Goal: Information Seeking & Learning: Find specific fact

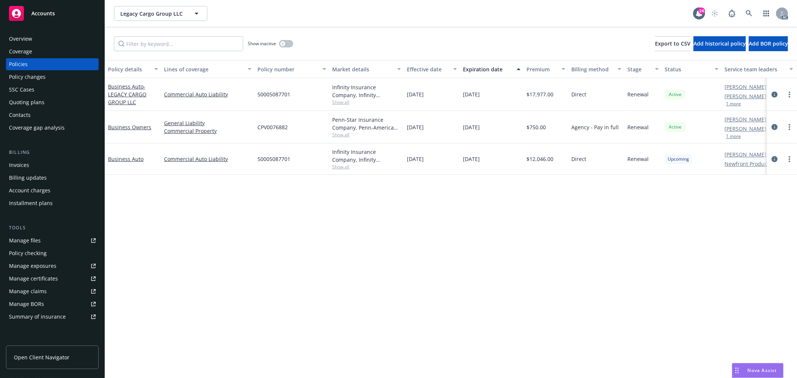
click at [29, 40] on div "Overview" at bounding box center [20, 39] width 23 height 12
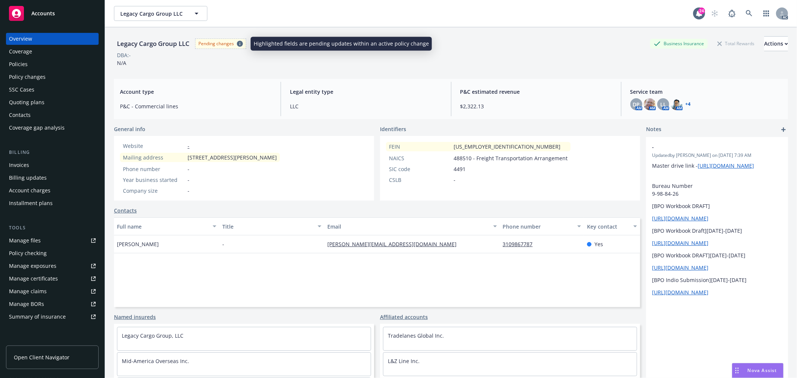
click at [239, 43] on icon at bounding box center [240, 44] width 6 height 6
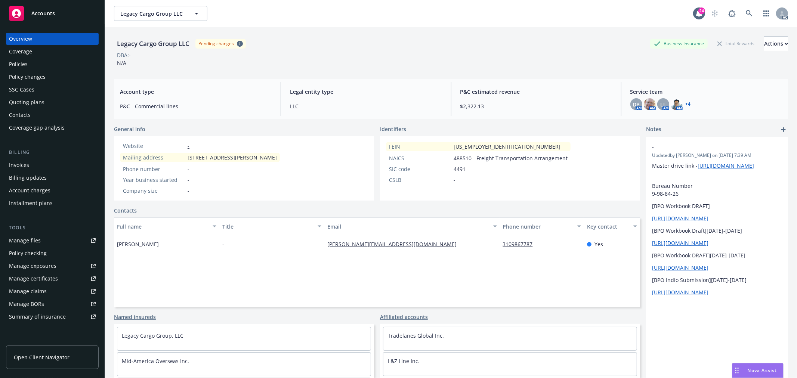
click at [18, 65] on div "Policies" at bounding box center [18, 64] width 19 height 12
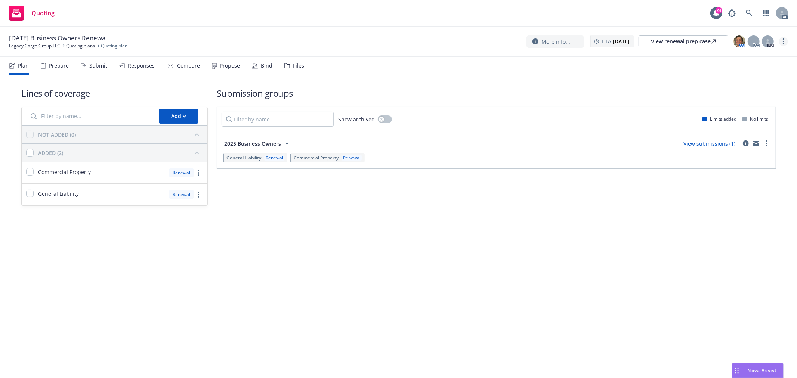
click at [784, 39] on circle "more" at bounding box center [783, 38] width 1 height 1
drag, startPoint x: 730, startPoint y: 58, endPoint x: 699, endPoint y: 40, distance: 35.4
click at [730, 58] on link "Copy logging email" at bounding box center [746, 56] width 83 height 15
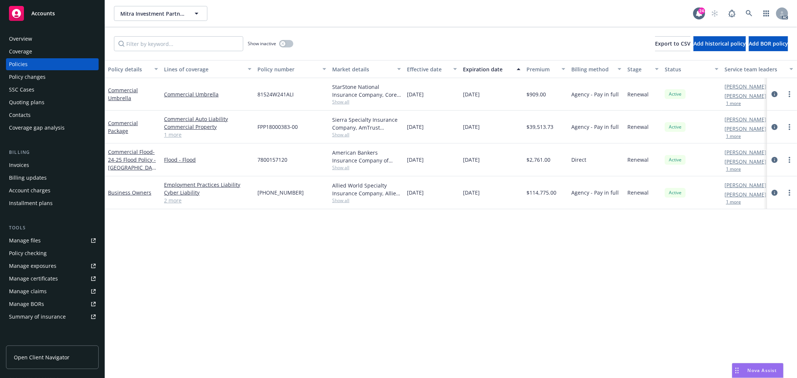
click at [174, 133] on link "1 more" at bounding box center [207, 135] width 87 height 8
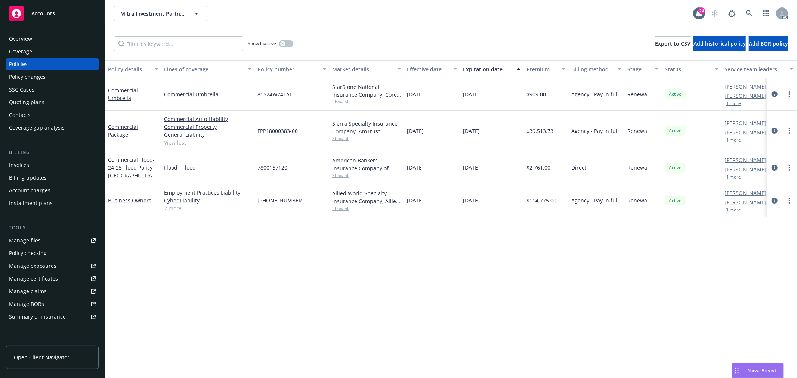
click at [341, 140] on span "Show all" at bounding box center [366, 138] width 69 height 6
click at [210, 267] on div "Policy details Lines of coverage Policy number Market details Effective date Ex…" at bounding box center [451, 219] width 692 height 318
click at [341, 103] on span "Show all" at bounding box center [366, 102] width 69 height 6
click at [200, 312] on div "Policy details Lines of coverage Policy number Market details Effective date Ex…" at bounding box center [451, 219] width 692 height 318
click at [38, 242] on div "Manage files" at bounding box center [25, 241] width 32 height 12
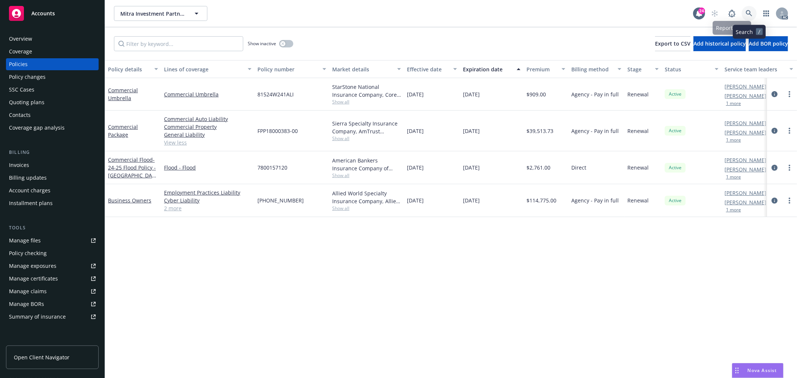
click at [747, 10] on icon at bounding box center [749, 13] width 7 height 7
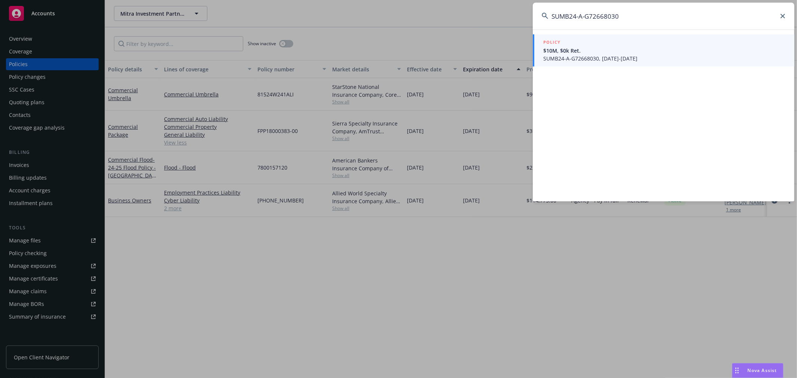
type input "SUMB24-A-G72668030"
click at [620, 55] on span "SUMB24-A-G72668030, 06/30/2025-06/30/2026" at bounding box center [664, 59] width 242 height 8
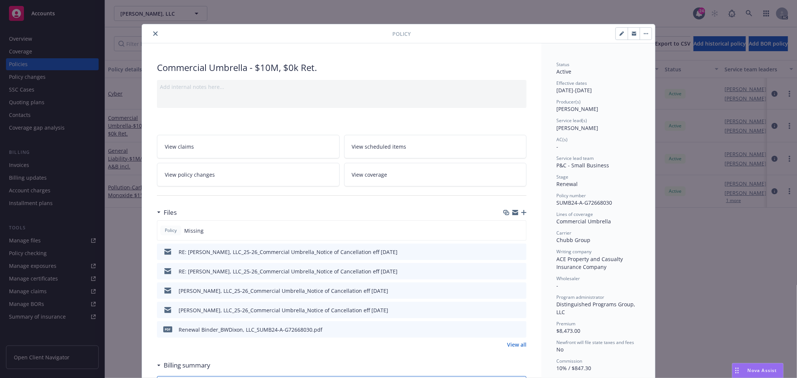
click at [151, 33] on button "close" at bounding box center [155, 33] width 9 height 9
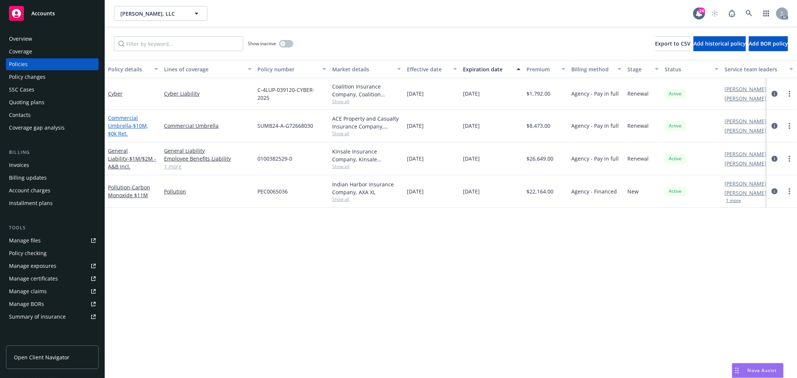
click at [128, 126] on link "Commercial Umbrella - $10M, $0k Ret." at bounding box center [128, 125] width 40 height 23
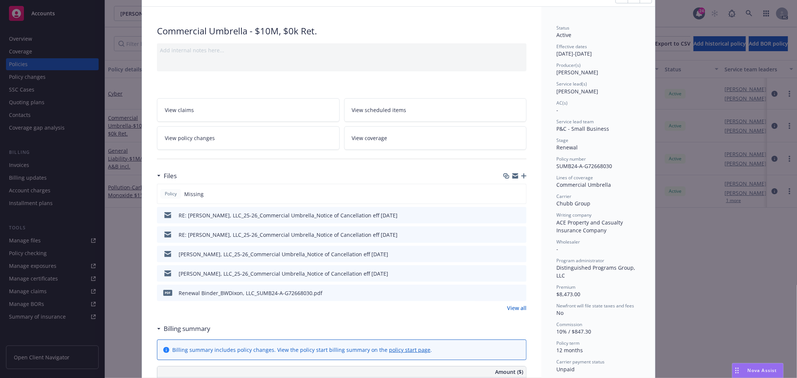
scroll to position [22, 0]
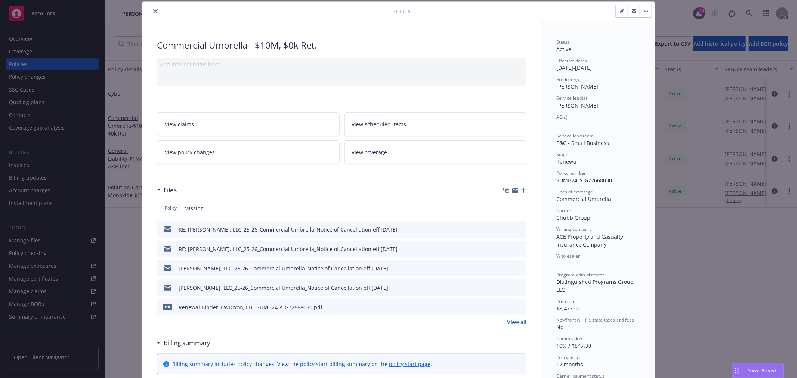
click at [518, 228] on icon "preview file" at bounding box center [519, 228] width 7 height 5
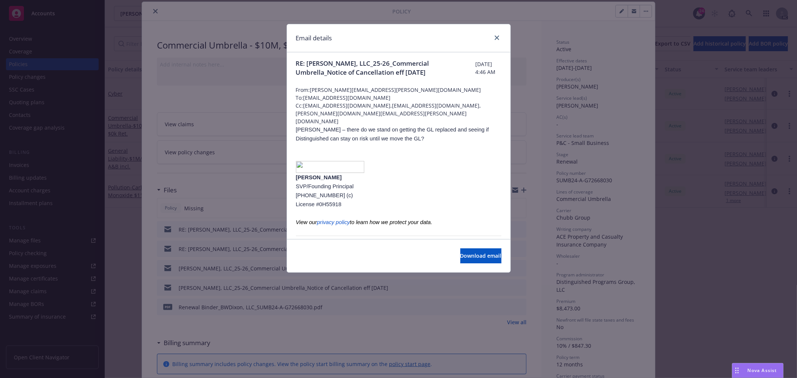
scroll to position [0, 0]
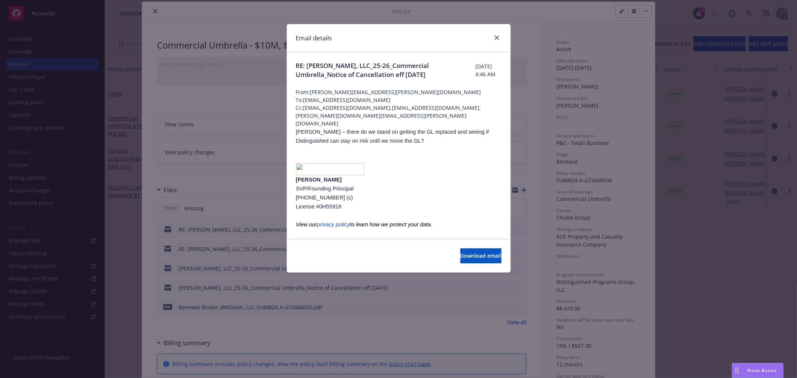
click at [234, 192] on div "Email details RE: BW Dixon, LLC_25-26_Commercial Umbrella_Notice of Cancellatio…" at bounding box center [398, 189] width 797 height 378
click at [498, 36] on icon "close" at bounding box center [497, 37] width 4 height 4
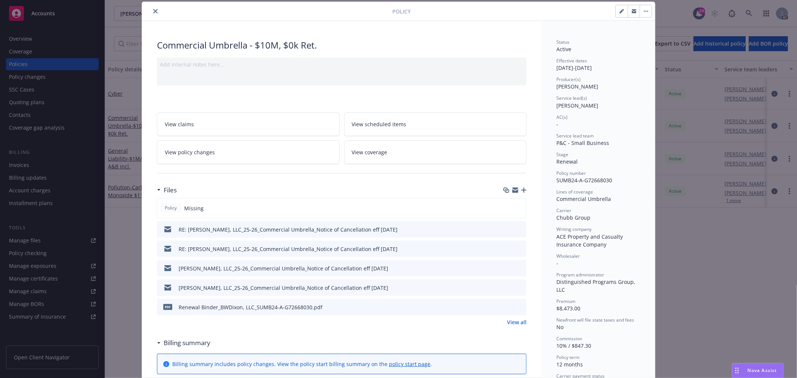
click at [513, 322] on link "View all" at bounding box center [516, 322] width 19 height 8
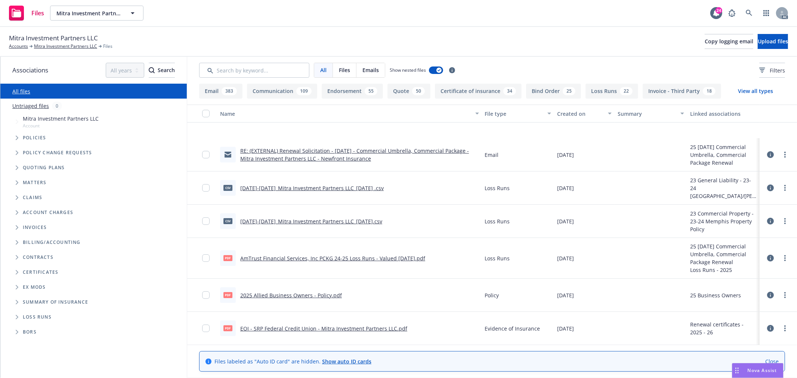
scroll to position [166, 0]
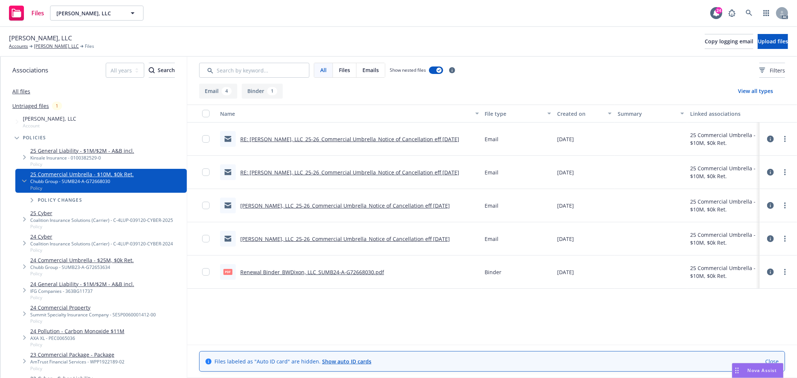
click at [266, 90] on button "Binder 1" at bounding box center [262, 91] width 41 height 15
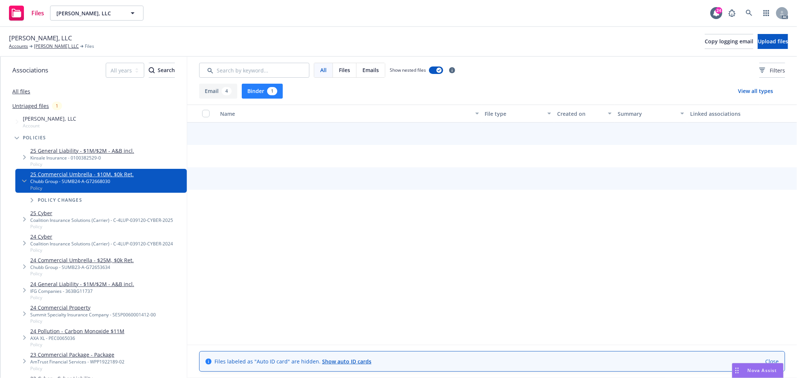
click at [207, 92] on button "Email 4" at bounding box center [218, 91] width 38 height 15
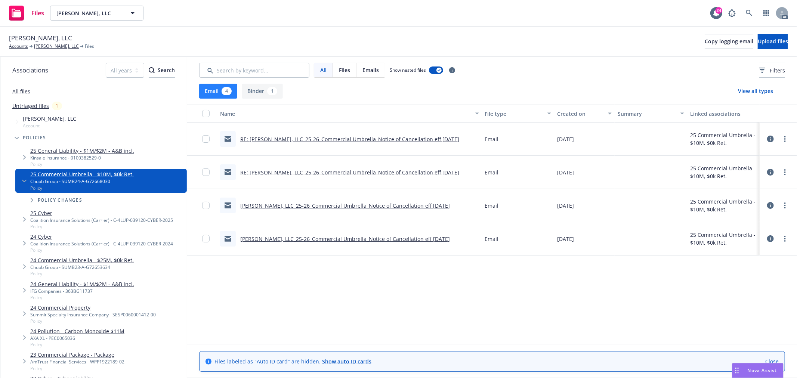
click at [395, 238] on link "BW Dixon, LLC_25-26_Commercial Umbrella_Notice of Cancellation eff 09-03-2024" at bounding box center [345, 238] width 210 height 7
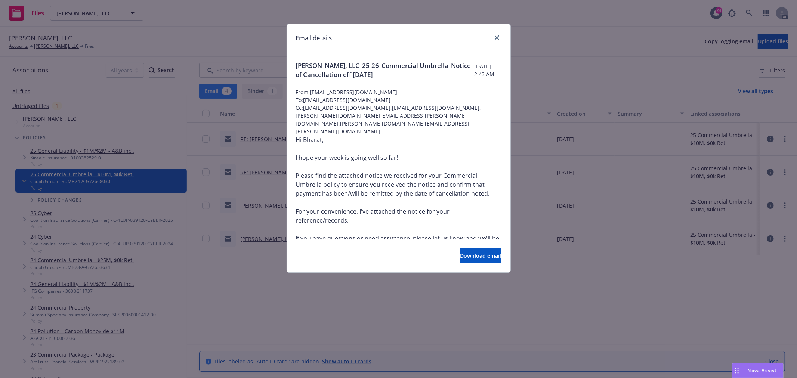
click at [340, 281] on div "Email details BW Dixon, LLC_25-26_Commercial Umbrella_Notice of Cancellation ef…" at bounding box center [398, 189] width 797 height 378
click at [495, 38] on icon "close" at bounding box center [497, 37] width 4 height 4
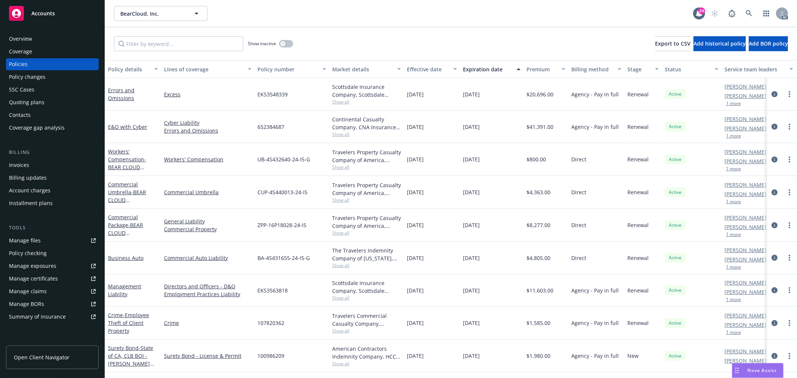
click at [731, 103] on button "1 more" at bounding box center [733, 103] width 15 height 4
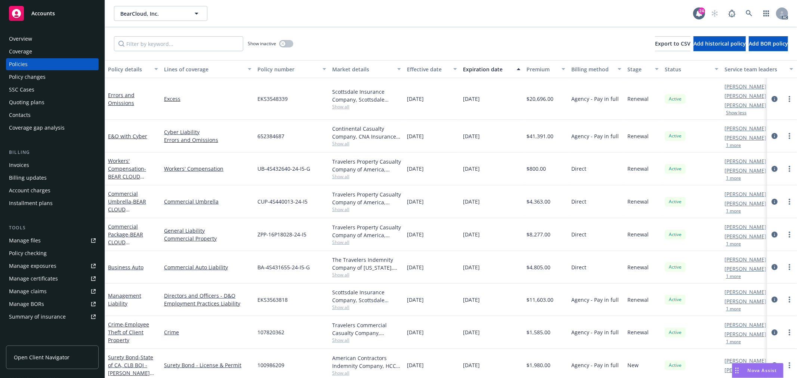
click at [735, 143] on button "1 more" at bounding box center [733, 145] width 15 height 4
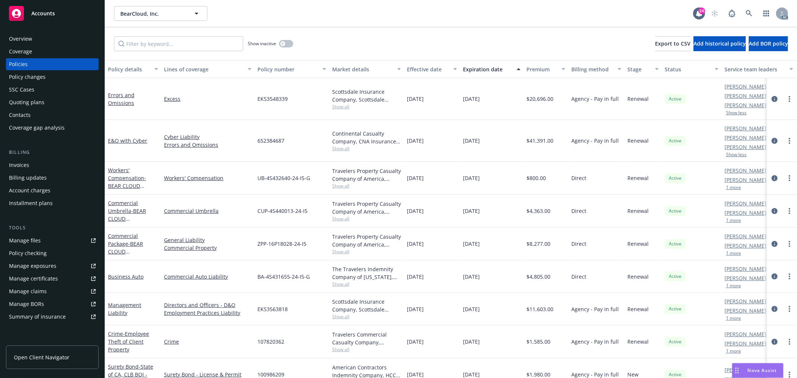
click at [24, 37] on div "Overview" at bounding box center [20, 39] width 23 height 12
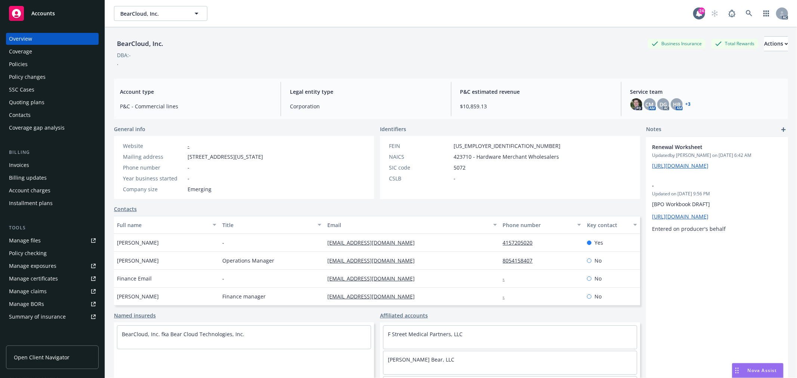
click at [31, 64] on div "Policies" at bounding box center [52, 64] width 87 height 12
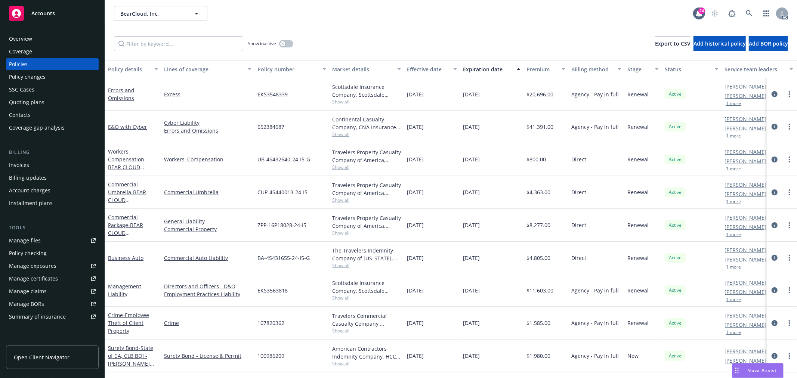
click at [21, 41] on div "Overview" at bounding box center [20, 39] width 23 height 12
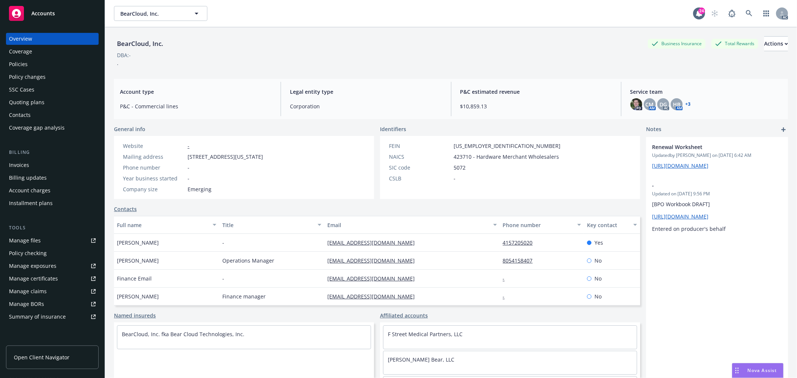
click at [19, 64] on div "Policies" at bounding box center [18, 64] width 19 height 12
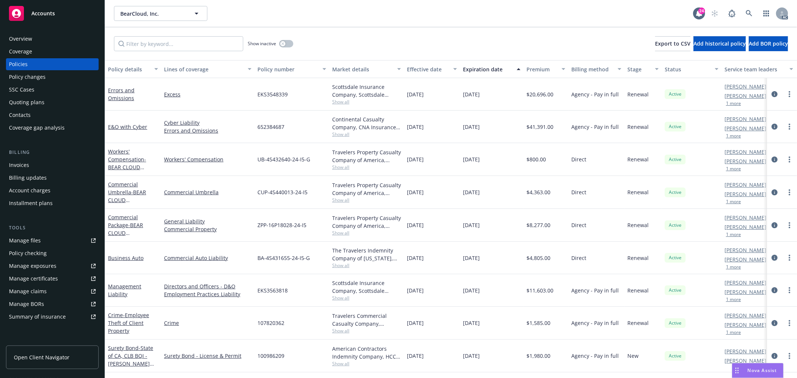
drag, startPoint x: 36, startPoint y: 38, endPoint x: 458, endPoint y: 0, distance: 424.1
click at [36, 38] on div "Overview" at bounding box center [52, 39] width 87 height 12
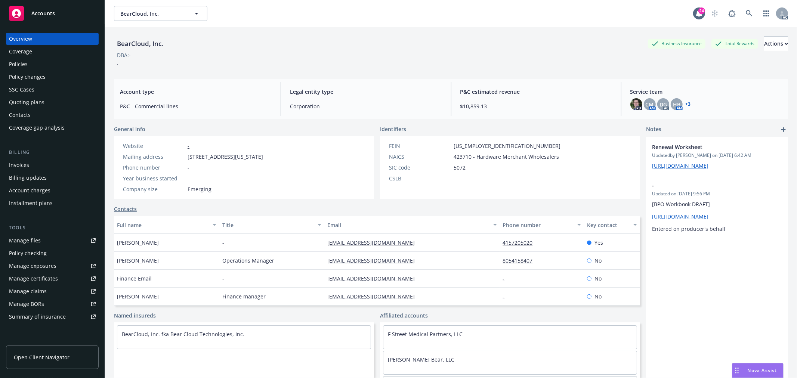
click at [47, 65] on div "Policies" at bounding box center [52, 64] width 87 height 12
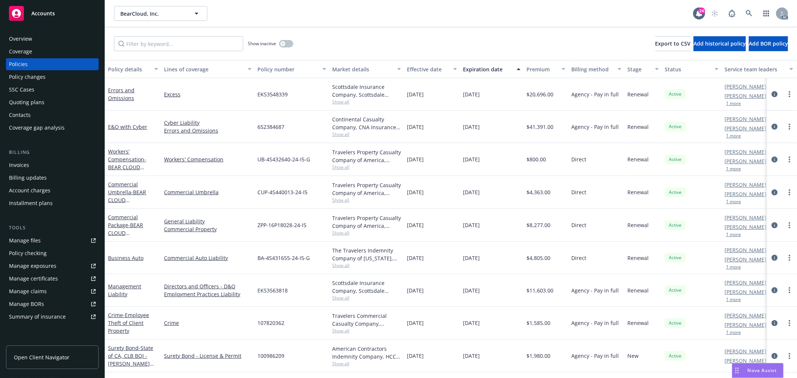
click at [733, 106] on button "1 more" at bounding box center [733, 103] width 15 height 4
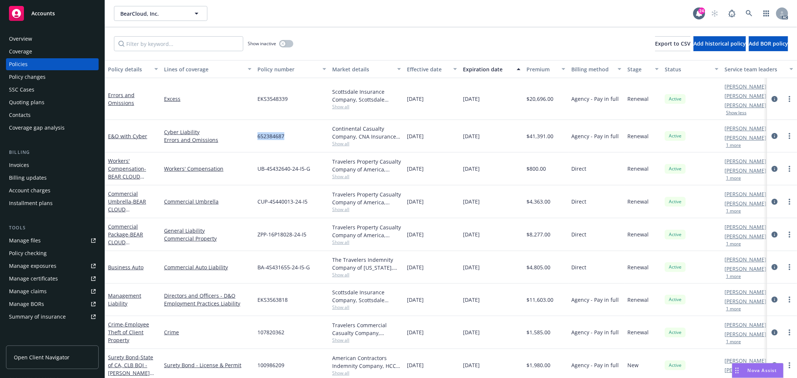
drag, startPoint x: 287, startPoint y: 134, endPoint x: 258, endPoint y: 135, distance: 28.4
click at [258, 135] on div "652384687" at bounding box center [291, 136] width 75 height 32
copy span "652384687"
click at [424, 135] on span "11/01/2024" at bounding box center [415, 136] width 17 height 8
drag, startPoint x: 408, startPoint y: 135, endPoint x: 491, endPoint y: 135, distance: 83.3
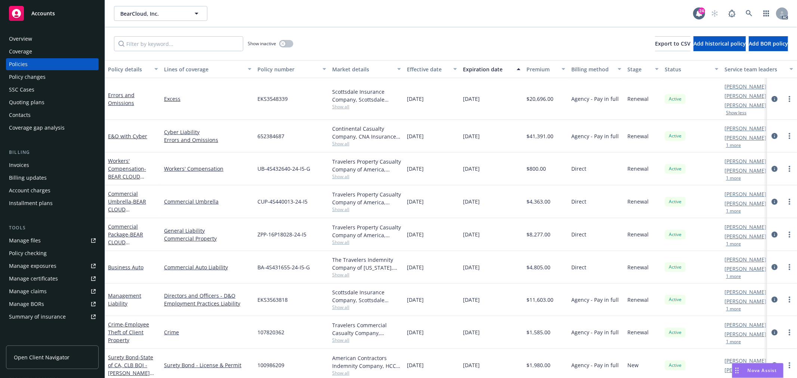
click at [491, 135] on div "E&O with Cyber Cyber Liability Errors and Omissions 652384687 Continental Casua…" at bounding box center [465, 136] width 721 height 32
copy div "11/01/2024 11/01/2025"
drag, startPoint x: 341, startPoint y: 144, endPoint x: 425, endPoint y: 151, distance: 83.5
click at [341, 144] on span "Show all" at bounding box center [366, 143] width 69 height 6
click at [270, 223] on span "Amwins" at bounding box center [325, 224] width 137 height 8
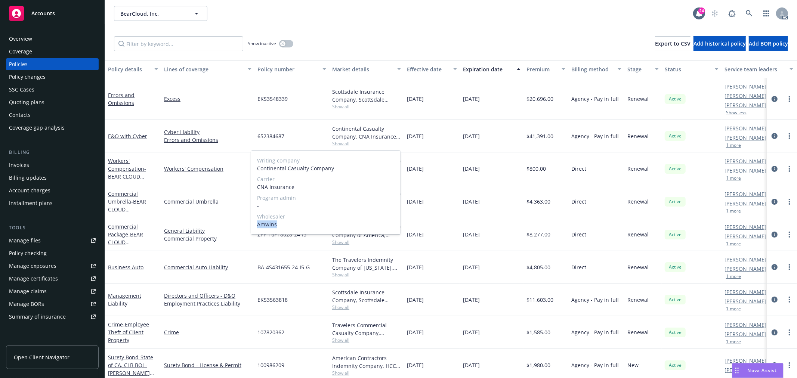
click at [270, 223] on span "Amwins" at bounding box center [325, 224] width 137 height 8
copy span "Amwins"
click at [291, 192] on div "Writing company Continental Casualty Company Carrier CNA Insurance Program admi…" at bounding box center [325, 193] width 149 height 84
drag, startPoint x: 296, startPoint y: 188, endPoint x: 255, endPoint y: 186, distance: 40.8
click at [255, 186] on div "Writing company Continental Casualty Company Carrier CNA Insurance Program admi…" at bounding box center [325, 193] width 149 height 84
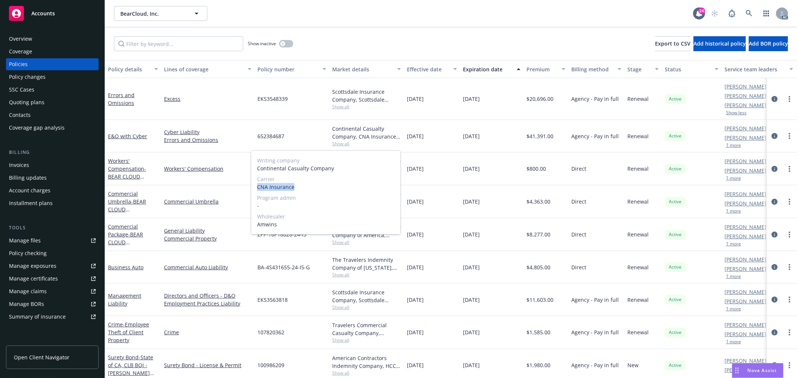
copy span "CNA Insurance"
click at [232, 112] on div "Excess" at bounding box center [207, 99] width 93 height 42
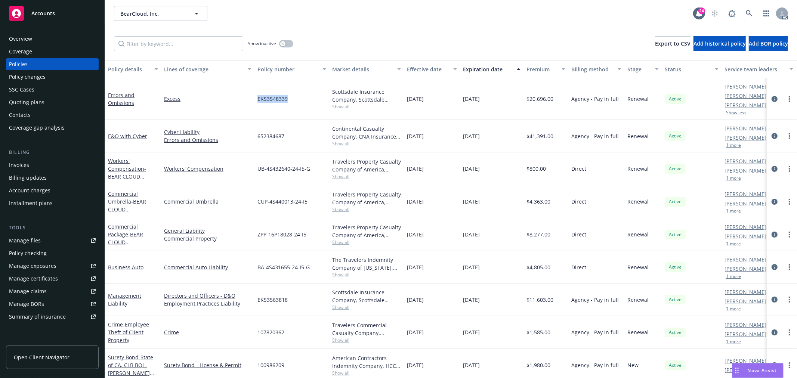
copy span "EKS3548339"
drag, startPoint x: 287, startPoint y: 98, endPoint x: 258, endPoint y: 99, distance: 28.8
click at [258, 99] on span "EKS3548339" at bounding box center [272, 99] width 30 height 8
click at [408, 102] on span "11/01/2024" at bounding box center [415, 99] width 17 height 8
click at [342, 108] on span "Show all" at bounding box center [366, 106] width 69 height 6
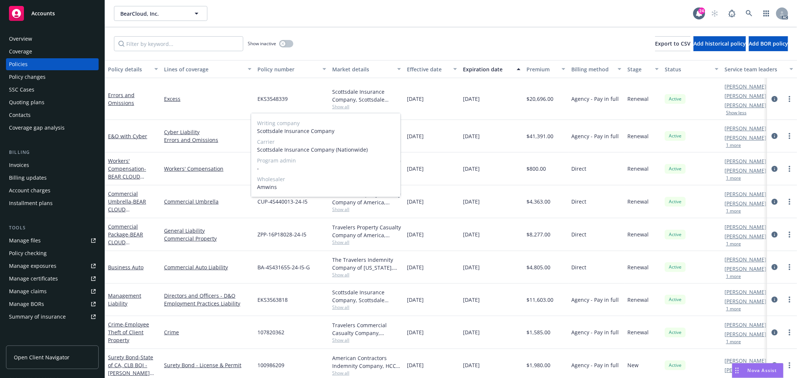
click at [276, 131] on span "Scottsdale Insurance Company" at bounding box center [325, 131] width 137 height 8
copy span "Scottsdale"
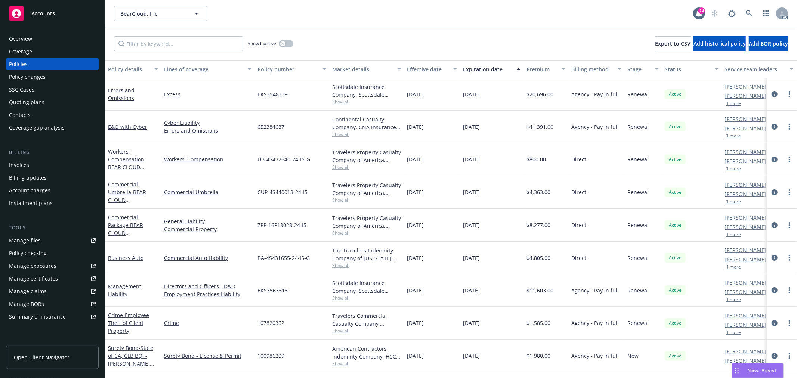
click at [442, 161] on div "11/01/2024" at bounding box center [432, 159] width 56 height 33
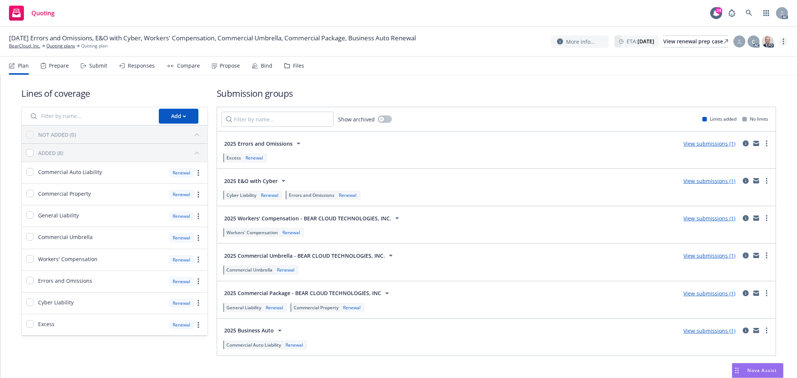
click at [784, 41] on icon "more" at bounding box center [783, 41] width 1 height 6
drag, startPoint x: 744, startPoint y: 60, endPoint x: 645, endPoint y: 50, distance: 98.8
click at [744, 60] on link "Copy logging email" at bounding box center [746, 56] width 83 height 15
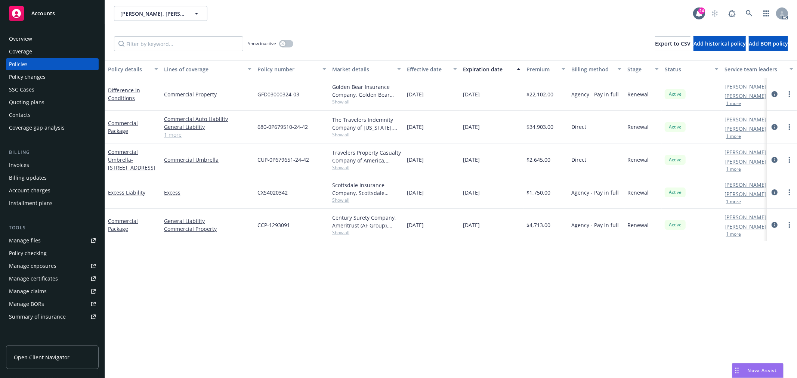
click at [27, 40] on div "Overview" at bounding box center [20, 39] width 23 height 12
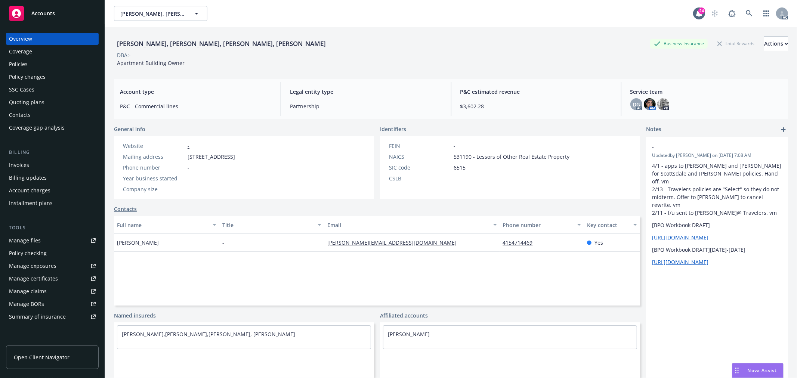
click at [30, 62] on div "Policies" at bounding box center [52, 64] width 87 height 12
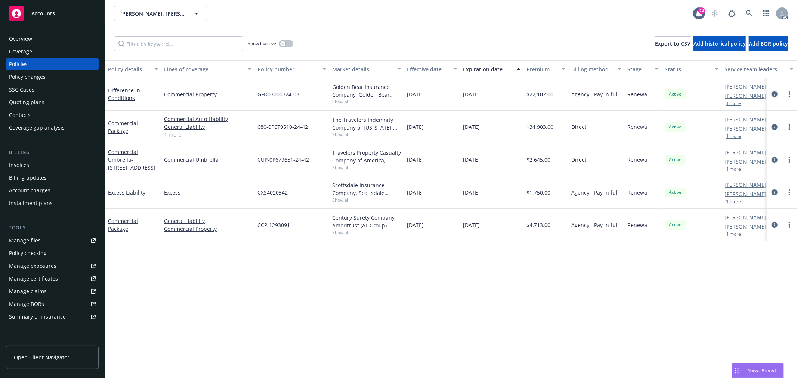
click at [774, 95] on icon "circleInformation" at bounding box center [774, 94] width 6 height 6
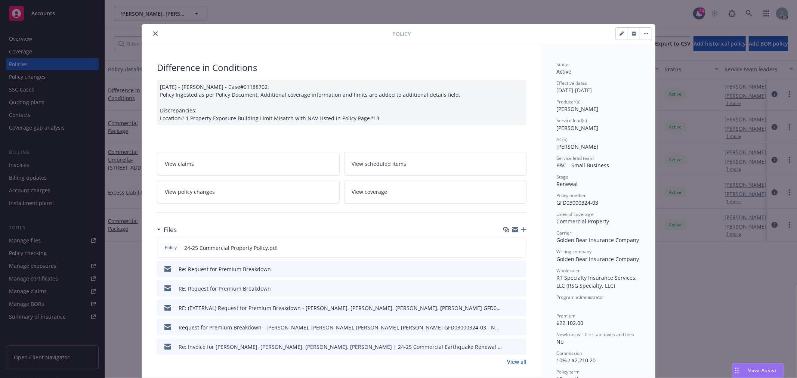
click at [253, 71] on div "Difference in Conditions" at bounding box center [341, 67] width 369 height 13
drag, startPoint x: 256, startPoint y: 68, endPoint x: 155, endPoint y: 66, distance: 101.3
click at [157, 66] on div "Difference in Conditions" at bounding box center [341, 67] width 369 height 13
copy div "Difference in Conditions"
click at [492, 114] on div "11/13/2024 - Srilakshmi Netela - Case#01188702: Policy Ingested as per Policy D…" at bounding box center [341, 102] width 369 height 45
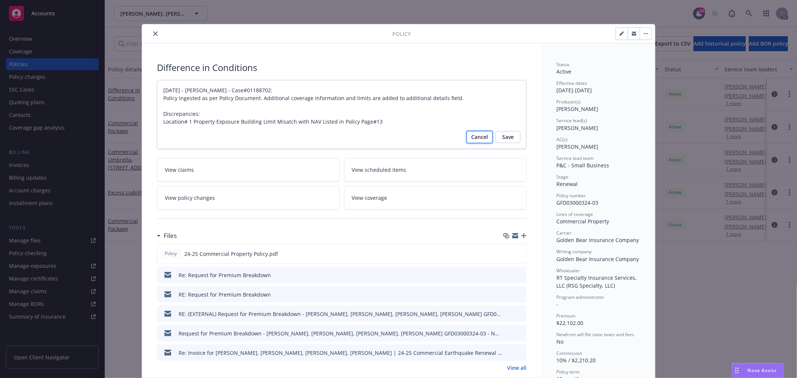
click at [476, 137] on span "Cancel" at bounding box center [479, 137] width 17 height 12
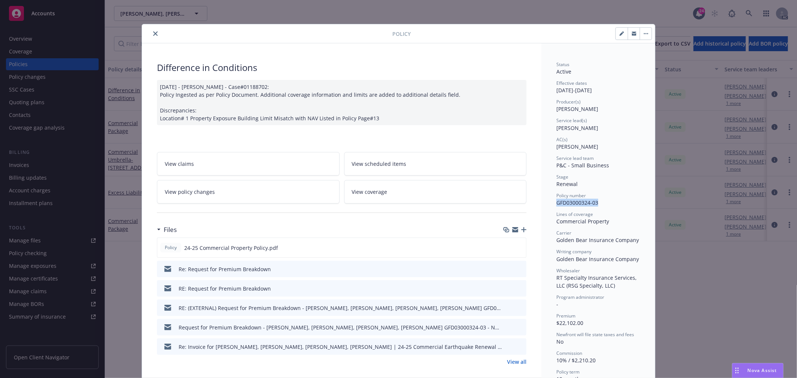
drag, startPoint x: 595, startPoint y: 202, endPoint x: 753, endPoint y: 186, distance: 158.8
copy span "GFD03000324-03"
drag, startPoint x: 152, startPoint y: 34, endPoint x: 189, endPoint y: 6, distance: 45.6
click at [153, 34] on icon "close" at bounding box center [155, 33] width 4 height 4
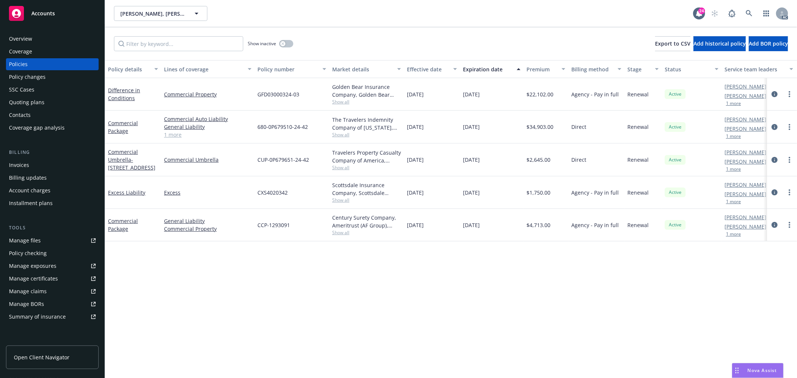
click at [43, 37] on div "Overview" at bounding box center [52, 39] width 87 height 12
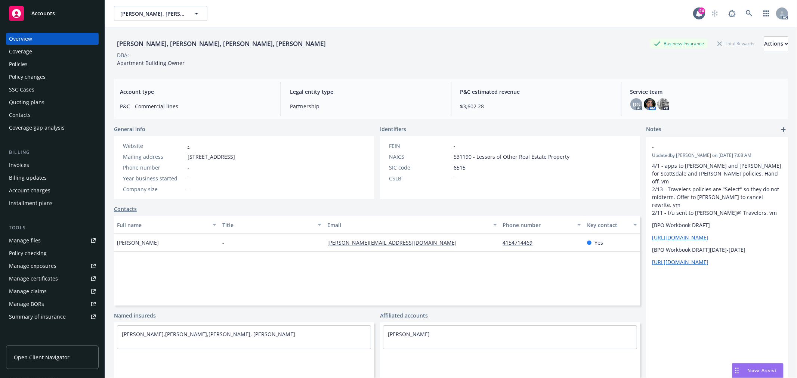
drag, startPoint x: 49, startPoint y: 65, endPoint x: 208, endPoint y: 76, distance: 159.5
click at [49, 65] on div "Policies" at bounding box center [52, 64] width 87 height 12
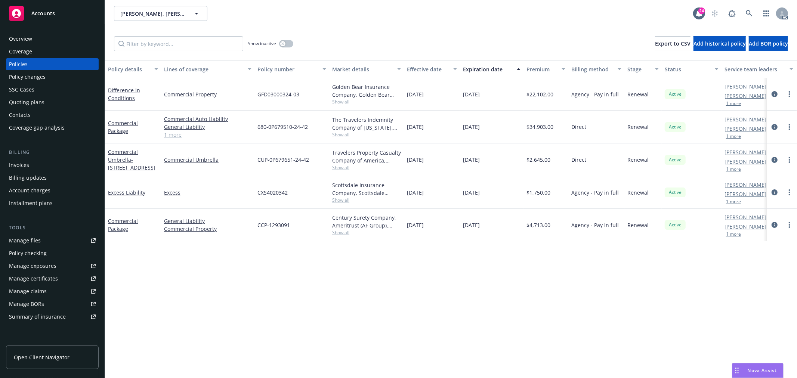
click at [737, 104] on button "1 more" at bounding box center [733, 103] width 15 height 4
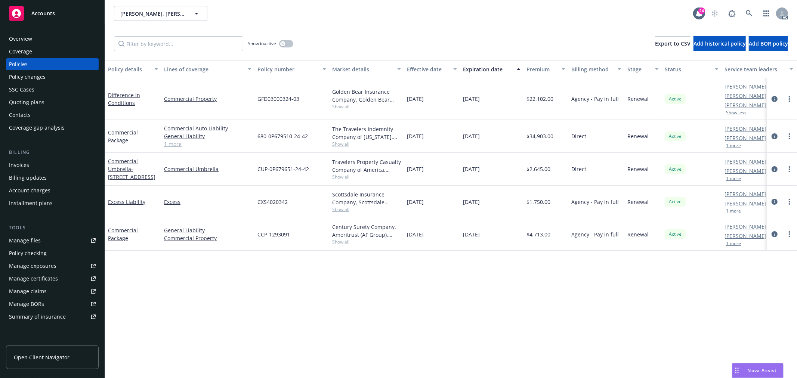
click at [734, 147] on button "1 more" at bounding box center [733, 145] width 15 height 4
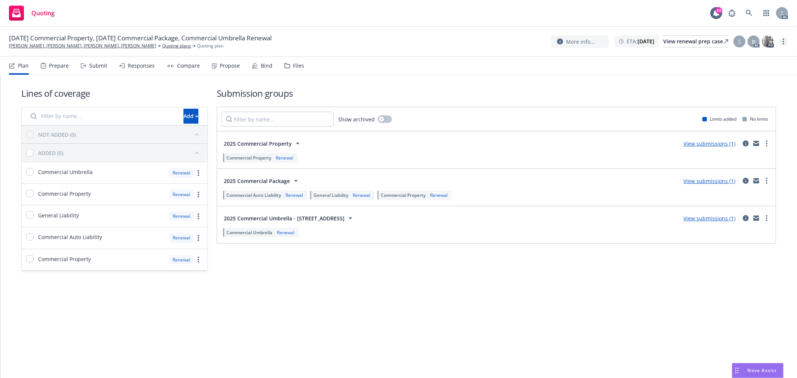
click at [783, 38] on link "more" at bounding box center [783, 41] width 9 height 9
drag, startPoint x: 726, startPoint y: 58, endPoint x: 599, endPoint y: 27, distance: 130.8
click at [726, 58] on link "Copy logging email" at bounding box center [746, 56] width 83 height 15
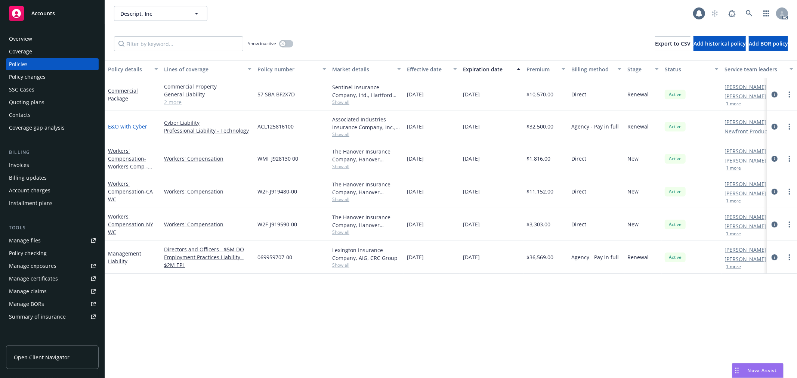
drag, startPoint x: 0, startPoint y: 0, endPoint x: 133, endPoint y: 129, distance: 185.2
click at [133, 129] on link "E&O with Cyber" at bounding box center [127, 126] width 39 height 7
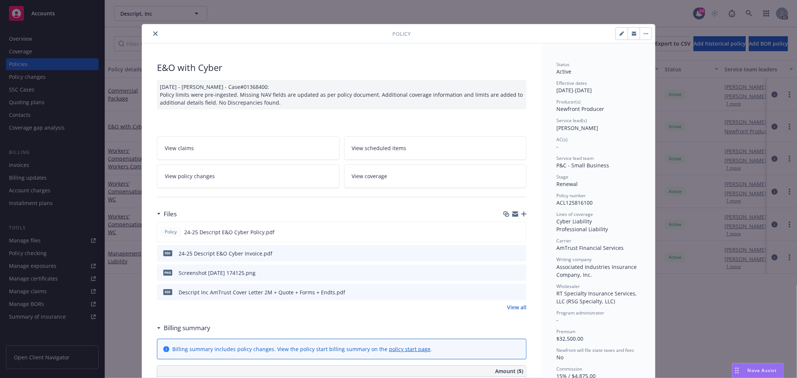
click at [229, 180] on link "View policy changes" at bounding box center [248, 176] width 183 height 24
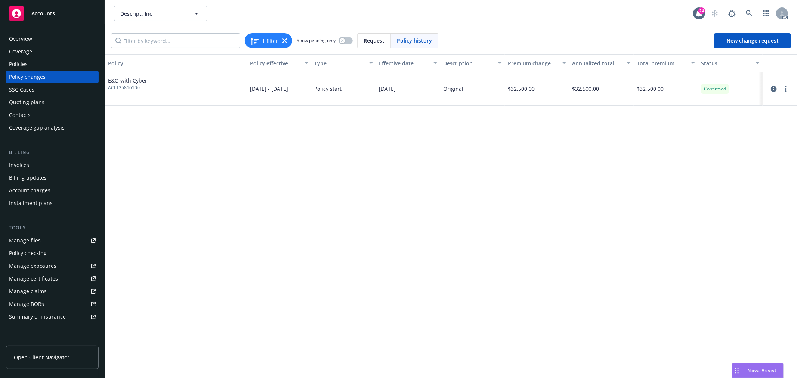
click at [29, 65] on div "Policies" at bounding box center [52, 64] width 87 height 12
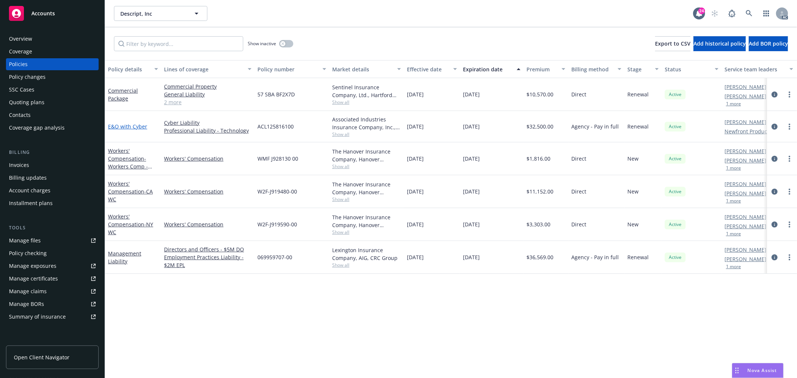
click at [124, 126] on link "E&O with Cyber" at bounding box center [127, 126] width 39 height 7
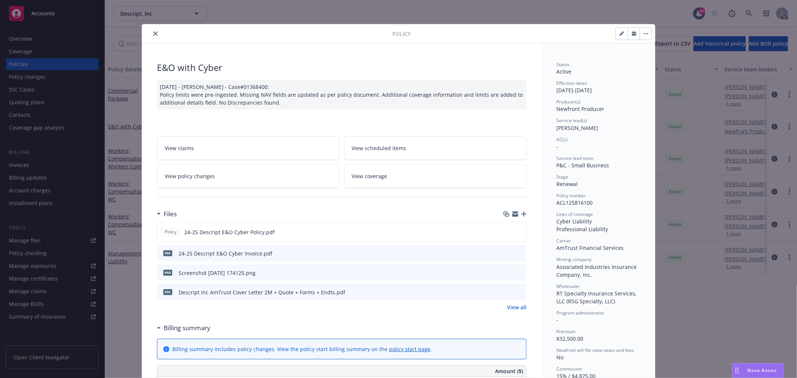
scroll to position [22, 0]
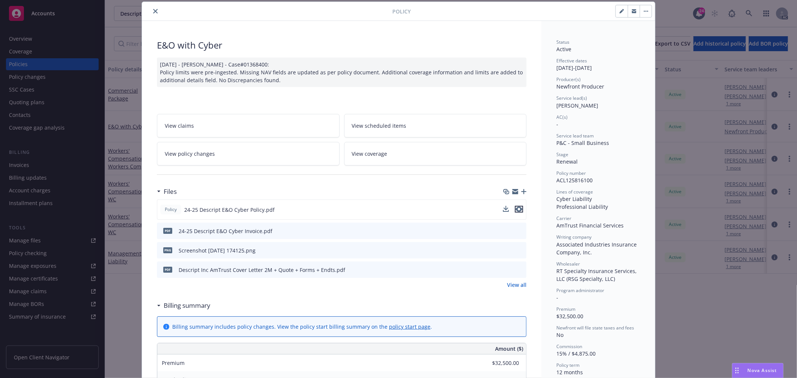
click at [515, 208] on icon "preview file" at bounding box center [518, 209] width 7 height 5
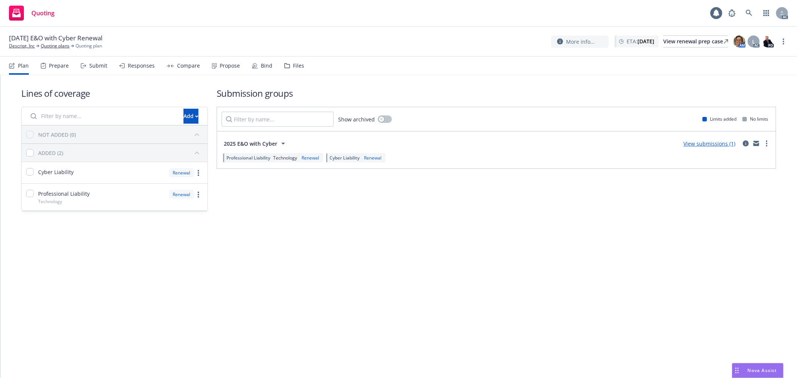
click at [95, 65] on div "Submit" at bounding box center [98, 66] width 18 height 6
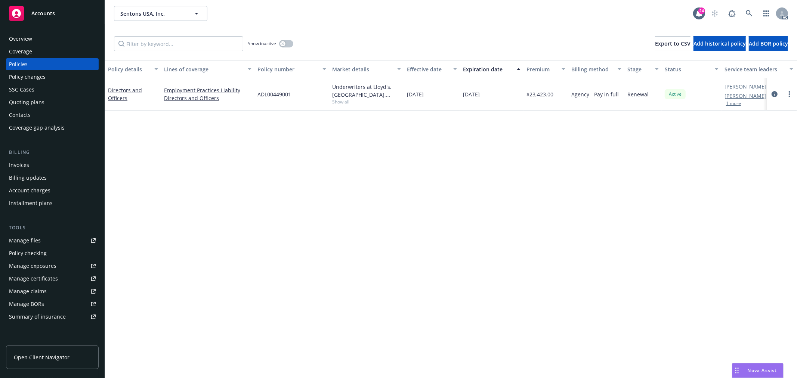
click at [344, 105] on span "Show all" at bounding box center [366, 102] width 69 height 6
click at [285, 42] on div "button" at bounding box center [282, 43] width 5 height 5
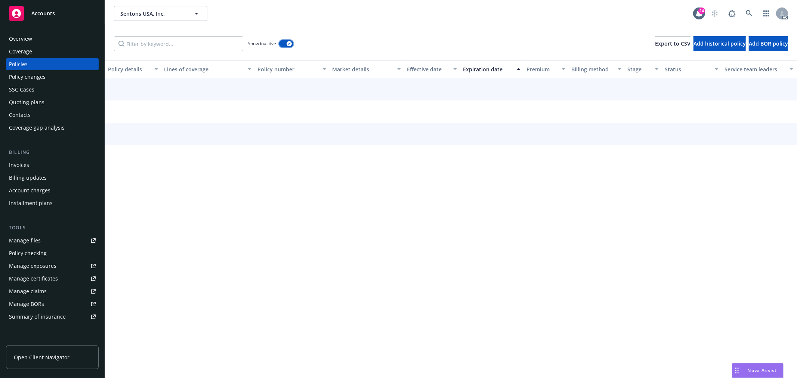
click at [280, 44] on button "button" at bounding box center [286, 43] width 14 height 7
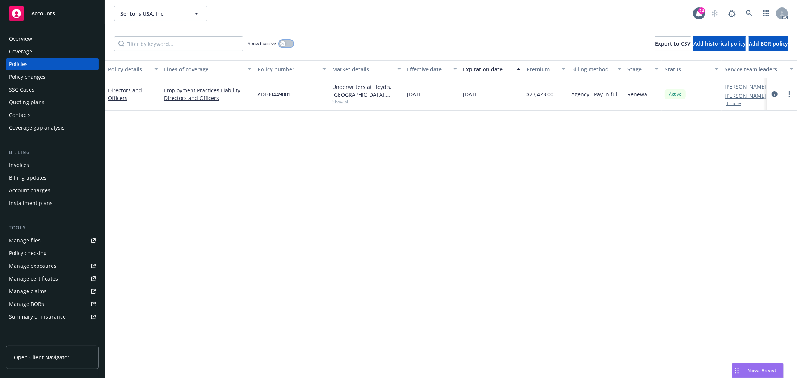
click at [281, 44] on div "button" at bounding box center [282, 43] width 5 height 5
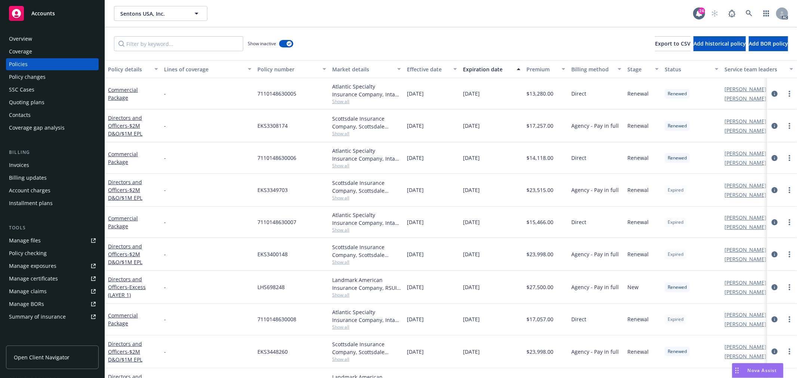
click at [483, 72] on div "Expiration date" at bounding box center [487, 69] width 49 height 8
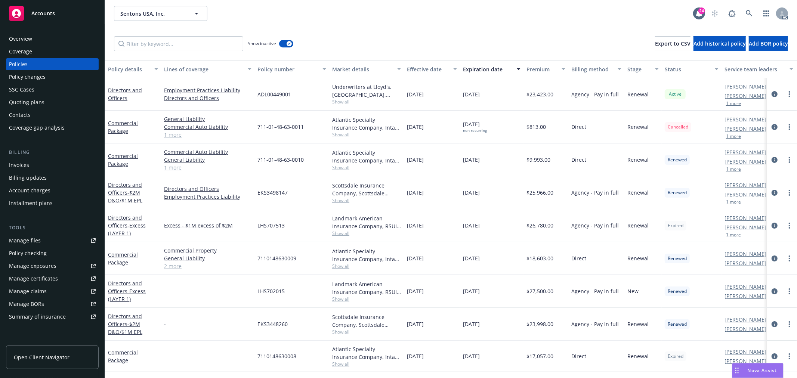
click at [483, 72] on div "Expiration date" at bounding box center [487, 69] width 49 height 8
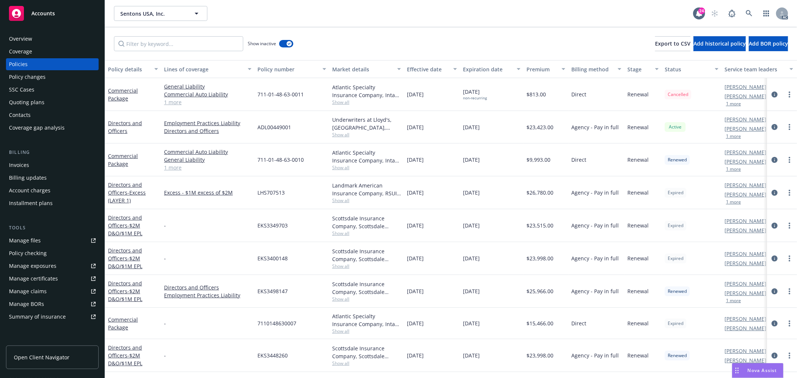
click at [341, 136] on span "Show all" at bounding box center [366, 134] width 69 height 6
click at [342, 168] on span "Show all" at bounding box center [366, 167] width 69 height 6
click at [341, 201] on span "Show all" at bounding box center [366, 200] width 69 height 6
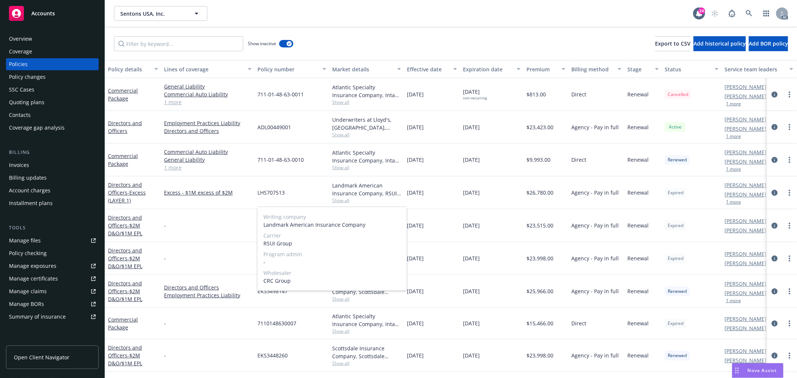
click at [341, 201] on span "Show all" at bounding box center [366, 200] width 69 height 6
click at [348, 234] on span "Show all" at bounding box center [366, 233] width 69 height 6
click at [478, 260] on span "10/07/2022" at bounding box center [471, 258] width 17 height 8
click at [343, 266] on span "Show all" at bounding box center [366, 266] width 69 height 6
click at [390, 261] on div "Scottsdale Insurance Company, Scottsdale Insurance Company (Nationwide), CRC Gr…" at bounding box center [366, 255] width 69 height 16
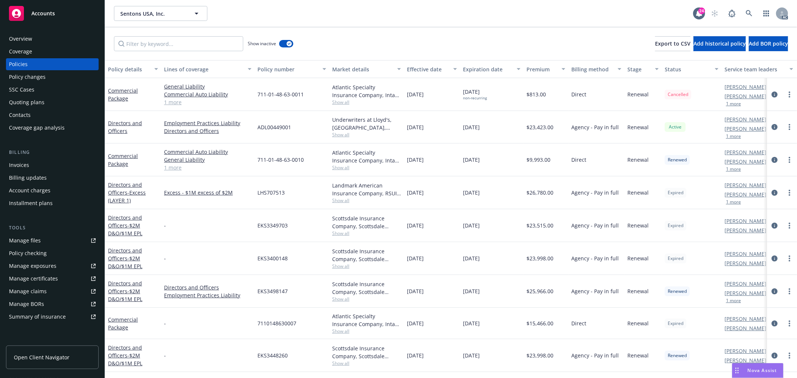
click at [484, 68] on div "Expiration date" at bounding box center [487, 69] width 49 height 8
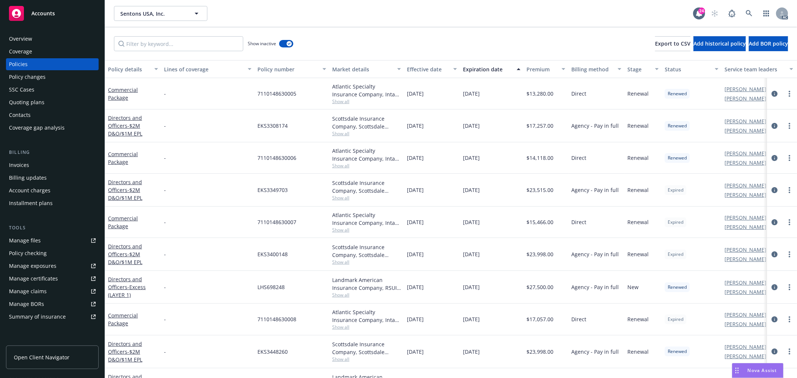
click at [484, 69] on div "Expiration date" at bounding box center [487, 69] width 49 height 8
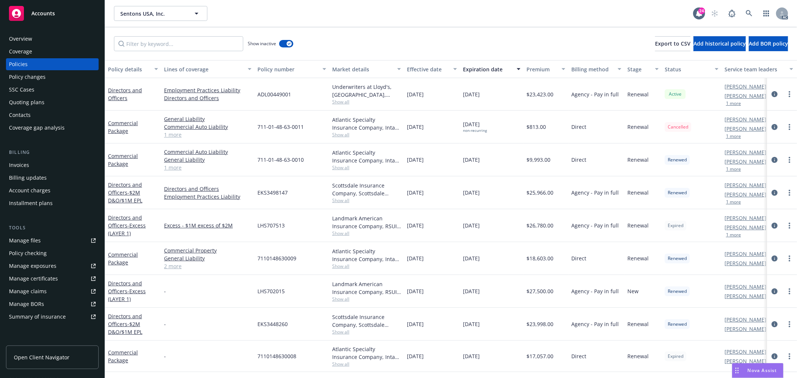
click at [467, 91] on span "11/06/2025" at bounding box center [471, 94] width 17 height 8
click at [480, 194] on span "[DATE]" at bounding box center [471, 193] width 17 height 8
click at [345, 236] on span "Show all" at bounding box center [366, 233] width 69 height 6
click at [345, 199] on span "Show all" at bounding box center [366, 200] width 69 height 6
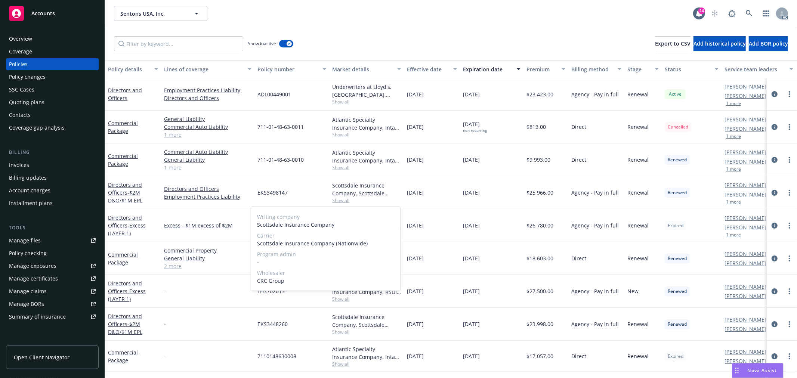
click at [345, 199] on span "Show all" at bounding box center [366, 200] width 69 height 6
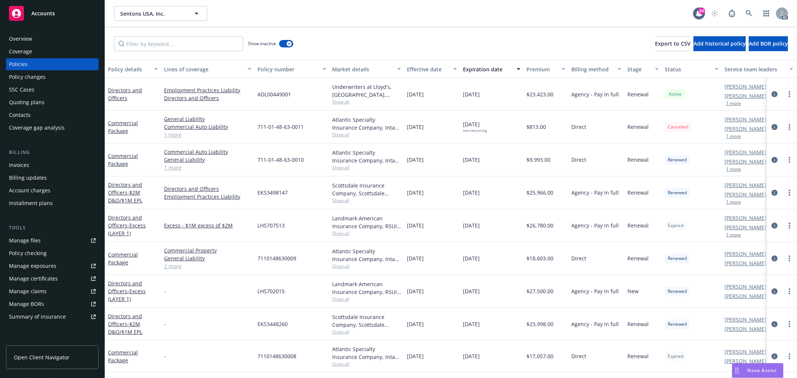
click at [346, 300] on span "Show all" at bounding box center [366, 299] width 69 height 6
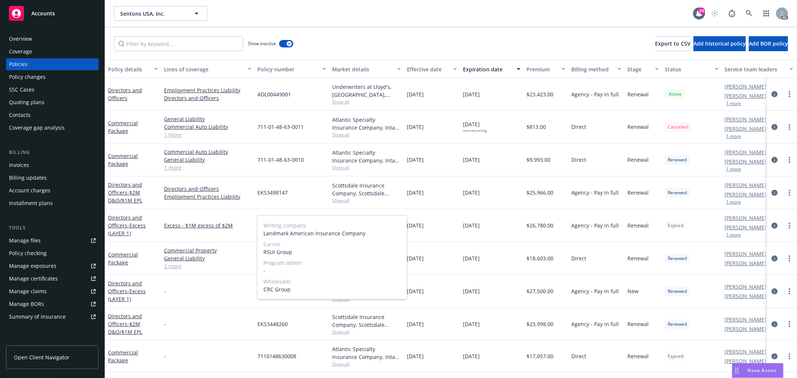
click at [346, 300] on span "Show all" at bounding box center [366, 299] width 69 height 6
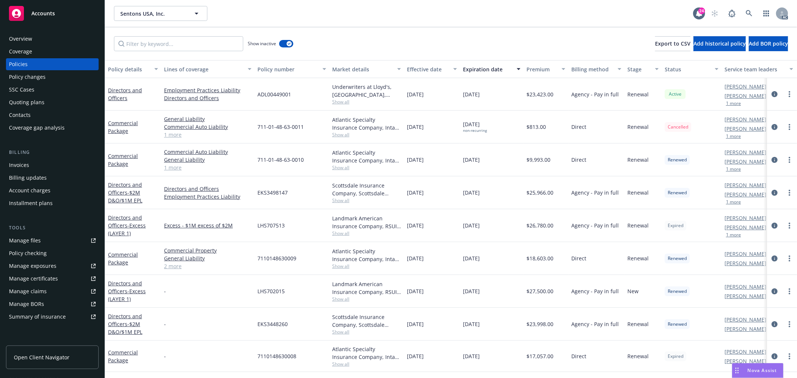
click at [344, 331] on span "Show all" at bounding box center [366, 332] width 69 height 6
click at [344, 331] on div "Writing company Scottsdale Insurance Company Carrier Scottsdale Insurance Compa…" at bounding box center [331, 290] width 149 height 84
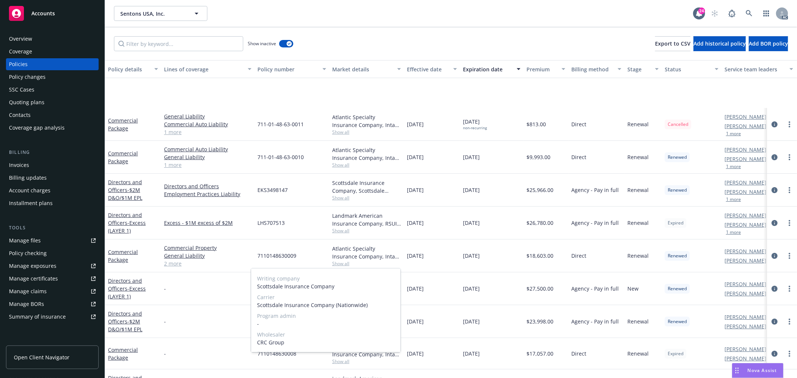
scroll to position [83, 0]
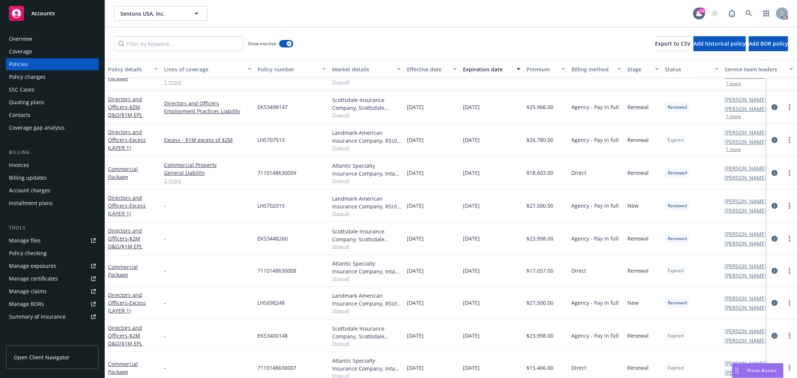
click at [469, 290] on div "10/07/2022" at bounding box center [492, 303] width 64 height 33
click at [349, 312] on span "Show all" at bounding box center [366, 310] width 69 height 6
click at [344, 346] on span "Show all" at bounding box center [366, 343] width 69 height 6
click at [494, 338] on div "10/07/2022" at bounding box center [492, 335] width 64 height 33
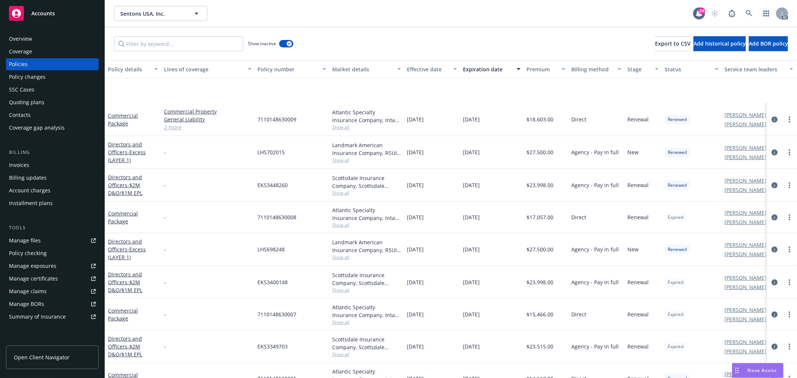
scroll to position [207, 0]
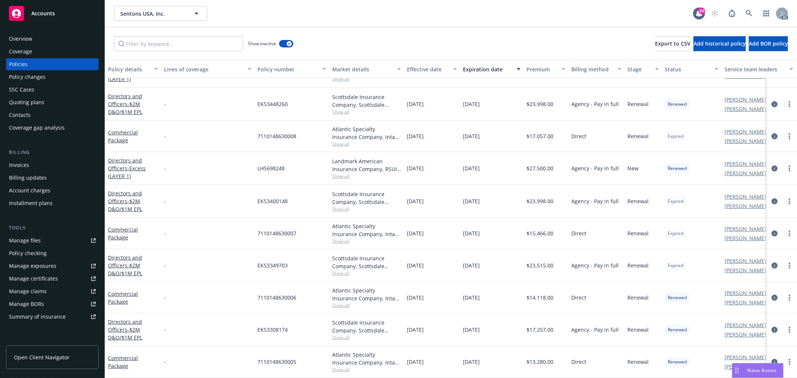
click at [342, 271] on span "Show all" at bounding box center [366, 273] width 69 height 6
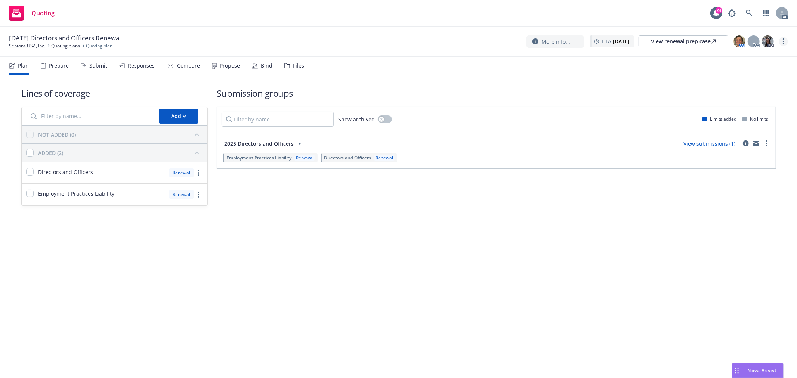
click at [783, 43] on circle "more" at bounding box center [783, 43] width 1 height 1
click at [747, 57] on link "Copy logging email" at bounding box center [746, 56] width 83 height 15
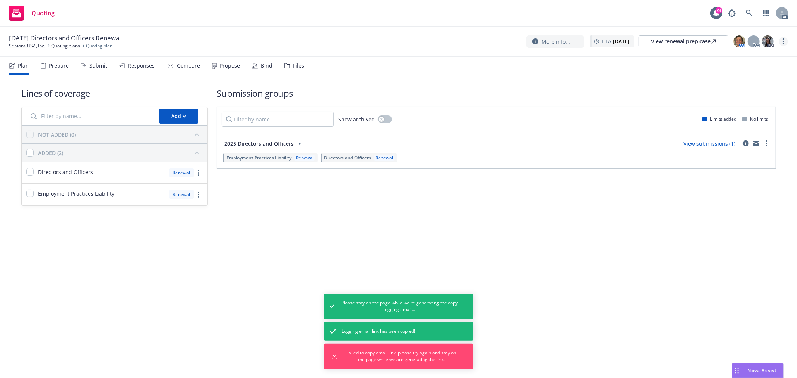
click at [782, 42] on link "more" at bounding box center [783, 41] width 9 height 9
click at [755, 58] on link "Copy logging email" at bounding box center [746, 56] width 83 height 15
